Goal: Complete application form

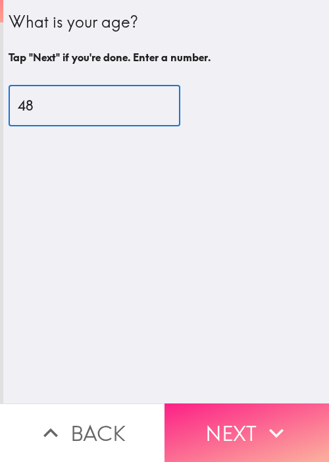
type input "48"
click at [264, 423] on icon "button" at bounding box center [276, 432] width 29 height 29
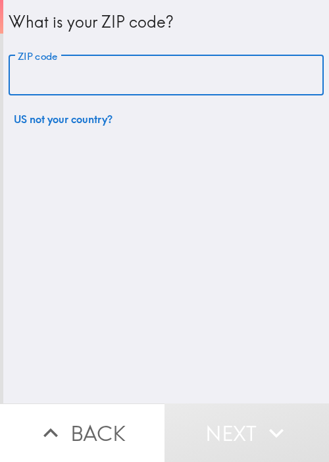
click at [144, 83] on input "ZIP code" at bounding box center [166, 75] width 315 height 41
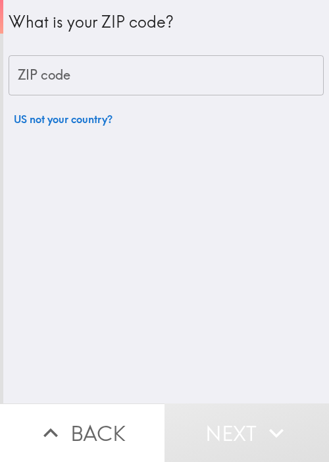
drag, startPoint x: 153, startPoint y: 12, endPoint x: 149, endPoint y: 30, distance: 18.2
click at [153, 12] on div "What is your ZIP code?" at bounding box center [166, 22] width 315 height 22
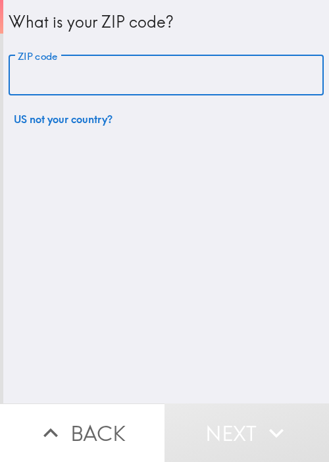
click at [110, 89] on input "ZIP code" at bounding box center [166, 75] width 315 height 41
paste input "33621"
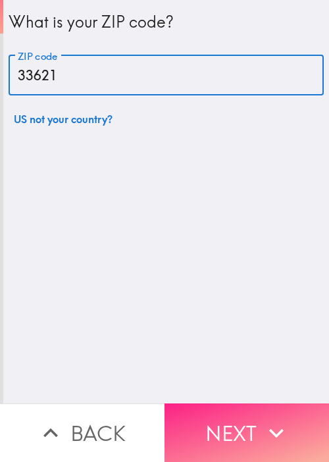
type input "33621"
click at [269, 428] on icon "button" at bounding box center [276, 432] width 14 height 9
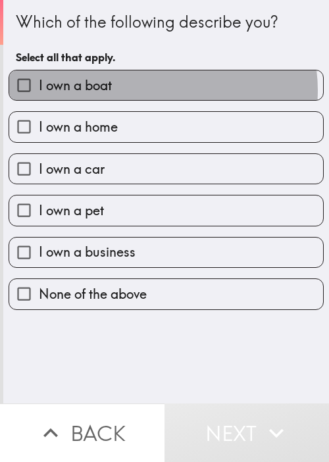
click at [157, 90] on label "I own a boat" at bounding box center [166, 85] width 314 height 30
click at [39, 90] on input "I own a boat" at bounding box center [24, 85] width 30 height 30
checkbox input "true"
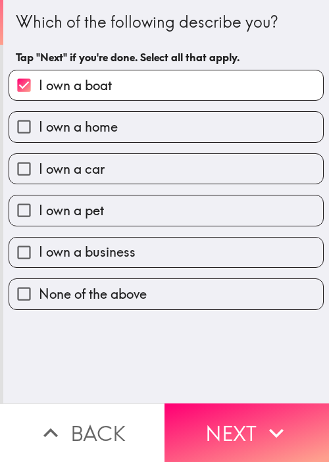
click at [145, 115] on label "I own a home" at bounding box center [166, 127] width 314 height 30
click at [39, 115] on input "I own a home" at bounding box center [24, 127] width 30 height 30
checkbox input "true"
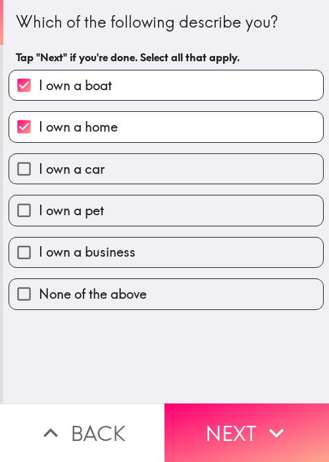
click at [139, 162] on label "I own a car" at bounding box center [166, 169] width 314 height 30
click at [39, 162] on input "I own a car" at bounding box center [24, 169] width 30 height 30
checkbox input "true"
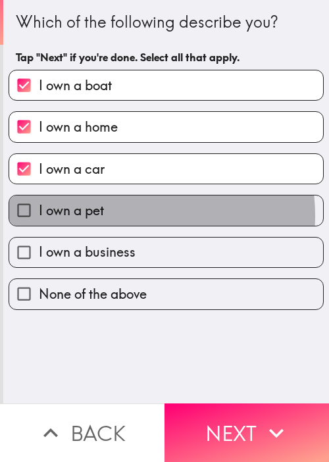
click at [126, 214] on label "I own a pet" at bounding box center [166, 210] width 314 height 30
click at [39, 214] on input "I own a pet" at bounding box center [24, 210] width 30 height 30
checkbox input "true"
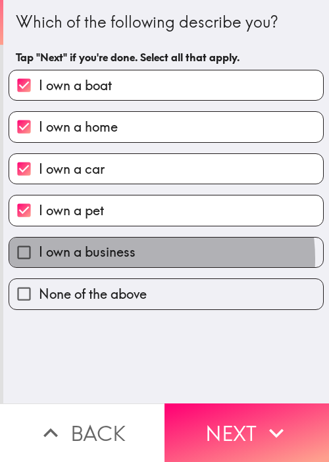
click at [129, 257] on span "I own a business" at bounding box center [87, 252] width 97 height 18
click at [39, 257] on input "I own a business" at bounding box center [24, 252] width 30 height 30
checkbox input "true"
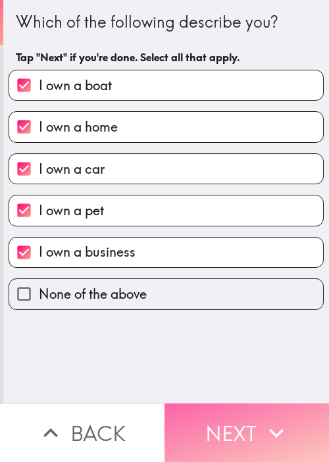
click at [226, 407] on button "Next" at bounding box center [246, 432] width 164 height 59
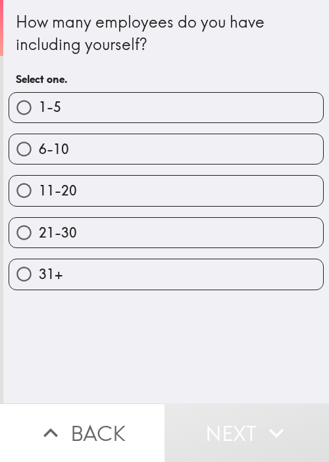
drag, startPoint x: 74, startPoint y: 176, endPoint x: 114, endPoint y: 206, distance: 50.8
click at [74, 176] on label "11-20" at bounding box center [166, 191] width 314 height 30
click at [39, 176] on input "11-20" at bounding box center [24, 191] width 30 height 30
radio input "true"
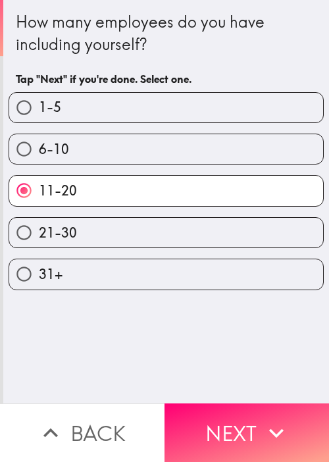
click at [247, 425] on button "Next" at bounding box center [246, 432] width 164 height 59
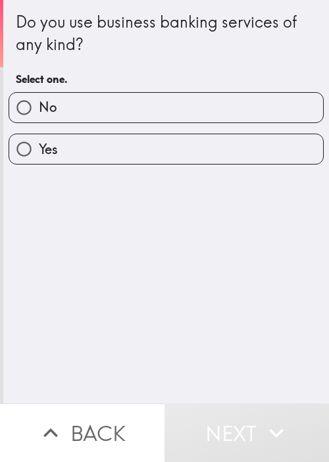
click at [133, 148] on label "Yes" at bounding box center [166, 149] width 314 height 30
click at [39, 148] on input "Yes" at bounding box center [24, 149] width 30 height 30
radio input "true"
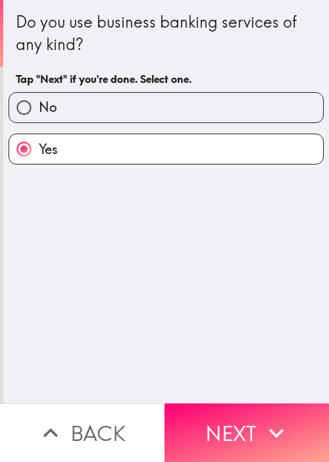
drag, startPoint x: 237, startPoint y: 445, endPoint x: 241, endPoint y: 440, distance: 7.0
click at [239, 443] on button "Next" at bounding box center [246, 432] width 164 height 59
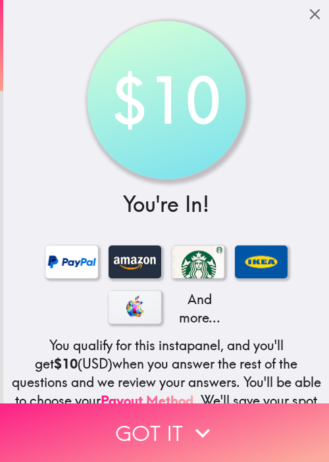
click at [188, 428] on icon "button" at bounding box center [202, 432] width 29 height 29
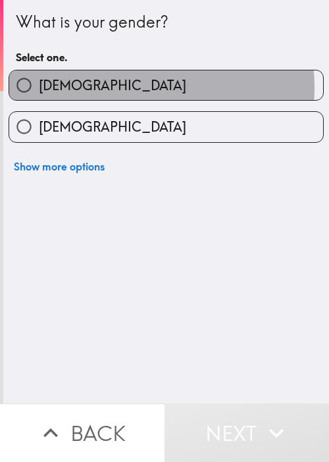
drag, startPoint x: 120, startPoint y: 87, endPoint x: 180, endPoint y: 243, distance: 166.1
click at [120, 87] on label "[DEMOGRAPHIC_DATA]" at bounding box center [166, 85] width 314 height 30
click at [39, 87] on input "[DEMOGRAPHIC_DATA]" at bounding box center [24, 85] width 30 height 30
radio input "true"
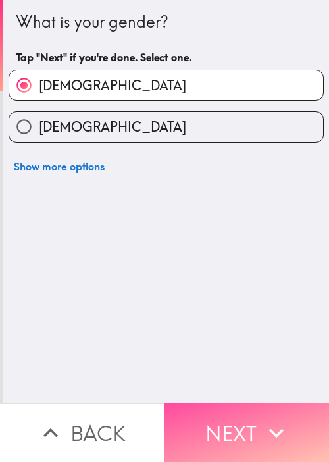
drag, startPoint x: 237, startPoint y: 419, endPoint x: 326, endPoint y: 391, distance: 93.0
click at [237, 420] on button "Next" at bounding box center [246, 432] width 164 height 59
